Goal: Communication & Community: Answer question/provide support

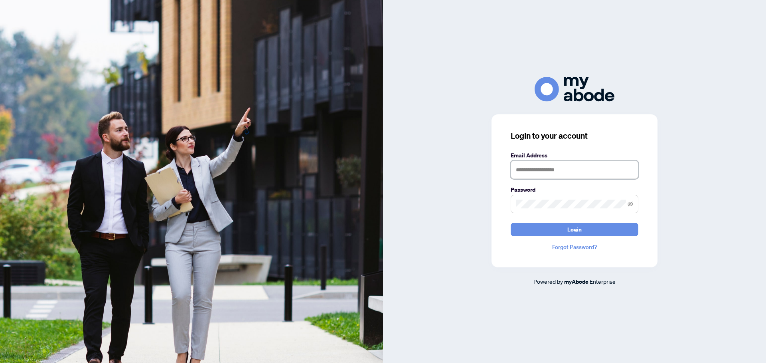
type input "**********"
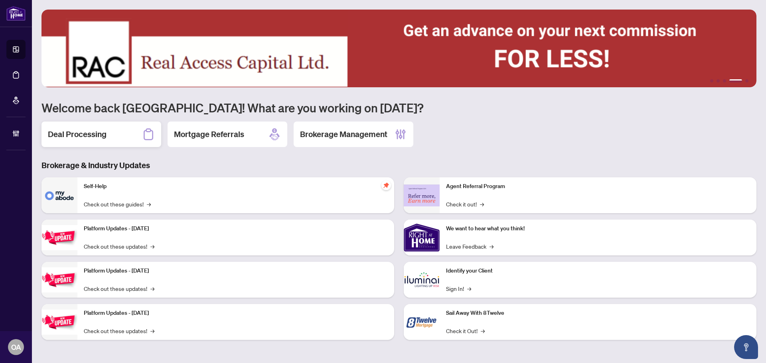
click at [120, 133] on div "Deal Processing" at bounding box center [101, 135] width 120 height 26
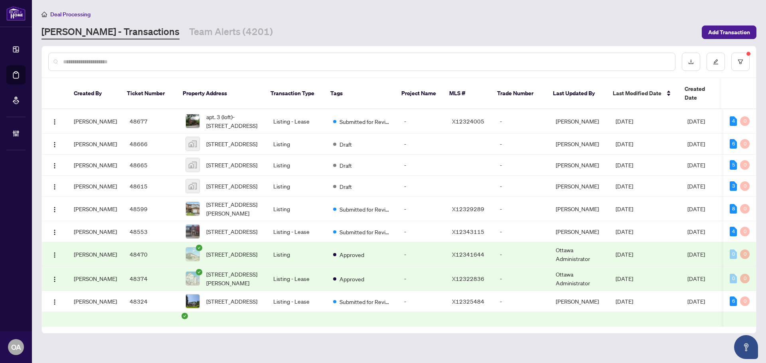
click at [194, 60] on input "text" at bounding box center [365, 61] width 605 height 9
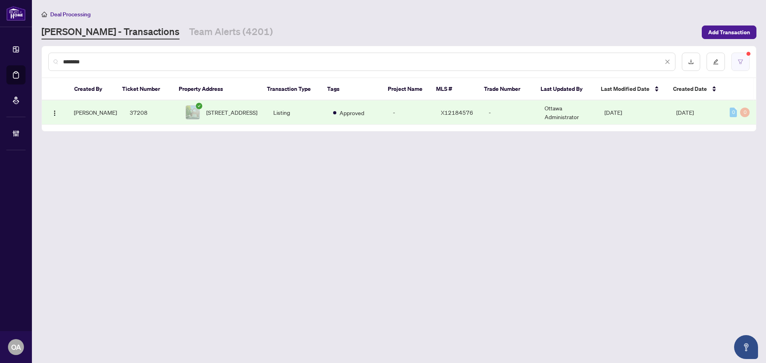
type input "********"
click at [740, 59] on icon "filter" at bounding box center [740, 62] width 6 height 6
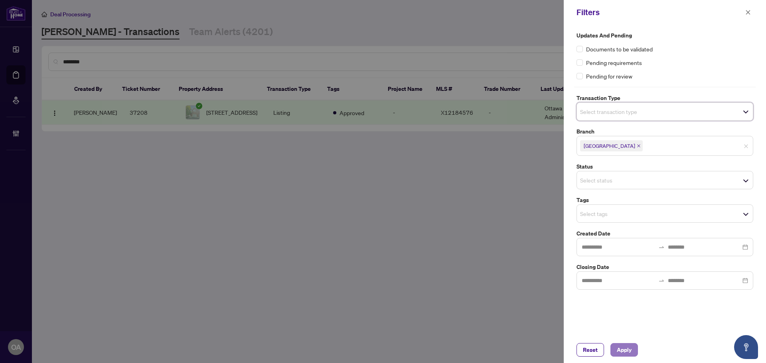
click at [628, 354] on span "Apply" at bounding box center [624, 350] width 15 height 13
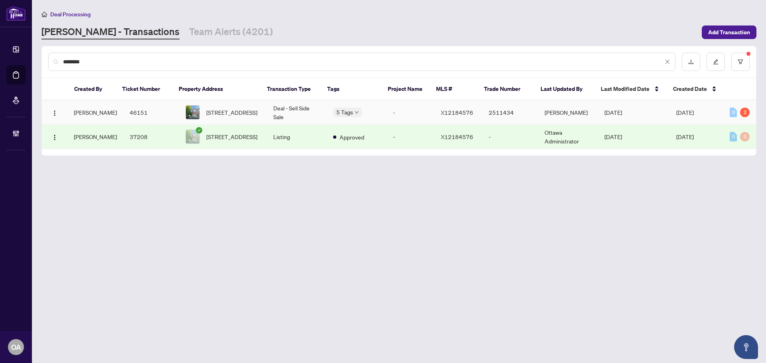
click at [309, 110] on td "Deal - Sell Side Sale" at bounding box center [297, 113] width 60 height 24
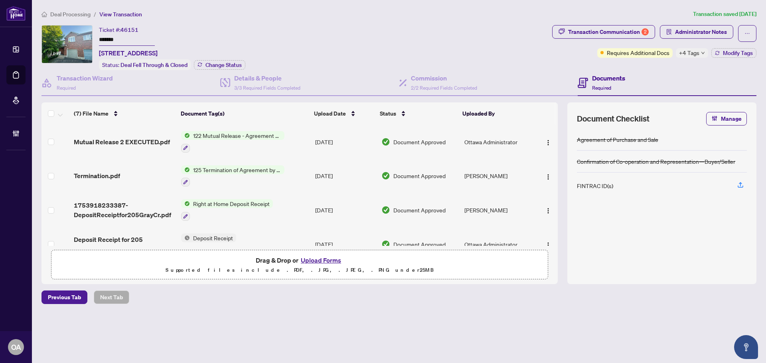
click at [696, 52] on span "+4 Tags" at bounding box center [689, 52] width 20 height 9
click at [516, 53] on div "Ticket #: 46151 ******* [STREET_ADDRESS] Status: Deal Fell Through & Closed Cha…" at bounding box center [294, 47] width 507 height 45
click at [688, 31] on span "Administrator Notes" at bounding box center [701, 32] width 52 height 13
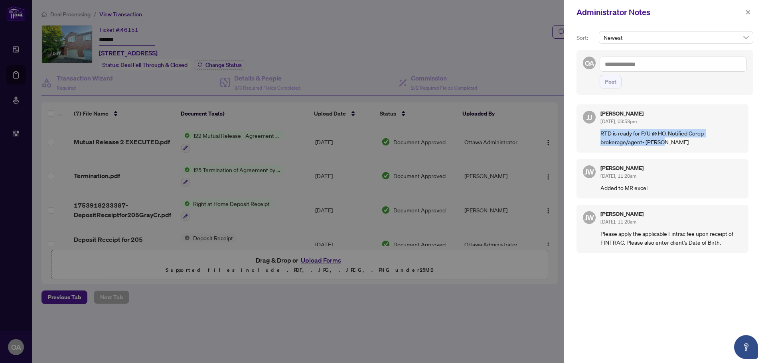
drag, startPoint x: 667, startPoint y: 142, endPoint x: 592, endPoint y: 132, distance: 75.6
click at [592, 132] on div "[PERSON_NAME] [PERSON_NAME] [DATE], 03:53pm RTD is ready for P/U @ HO. Notified…" at bounding box center [662, 128] width 172 height 48
click at [640, 140] on p "RTD is ready for P/U @ HO. Notified Co-op brokerage/agent- [PERSON_NAME]" at bounding box center [671, 138] width 142 height 18
drag, startPoint x: 669, startPoint y: 142, endPoint x: 599, endPoint y: 134, distance: 70.3
click at [599, 134] on div "[PERSON_NAME] [PERSON_NAME] [DATE], 03:53pm RTD is ready for P/U @ HO. Notified…" at bounding box center [662, 128] width 172 height 48
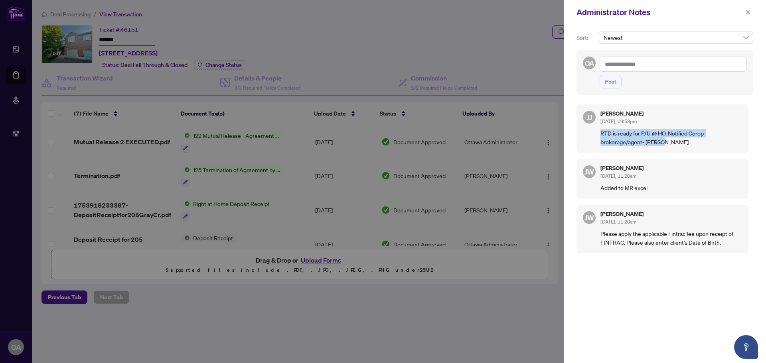
drag, startPoint x: 623, startPoint y: 140, endPoint x: 674, endPoint y: 136, distance: 50.4
click at [624, 140] on p "RTD is ready for P/U @ HO. Notified Co-op brokerage/agent- [PERSON_NAME]" at bounding box center [671, 138] width 142 height 18
drag, startPoint x: 672, startPoint y: 140, endPoint x: 644, endPoint y: 93, distance: 55.1
click at [671, 140] on p "RTD is ready for P/U @ HO. Notified Co-op brokerage/agent- [PERSON_NAME]" at bounding box center [671, 138] width 142 height 18
click at [632, 71] on textarea at bounding box center [672, 64] width 147 height 15
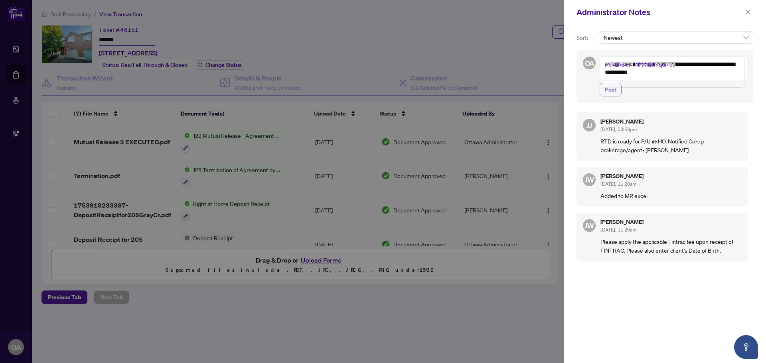
type textarea "**********"
click at [607, 95] on span "Post" at bounding box center [611, 89] width 12 height 13
